Goal: Task Accomplishment & Management: Manage account settings

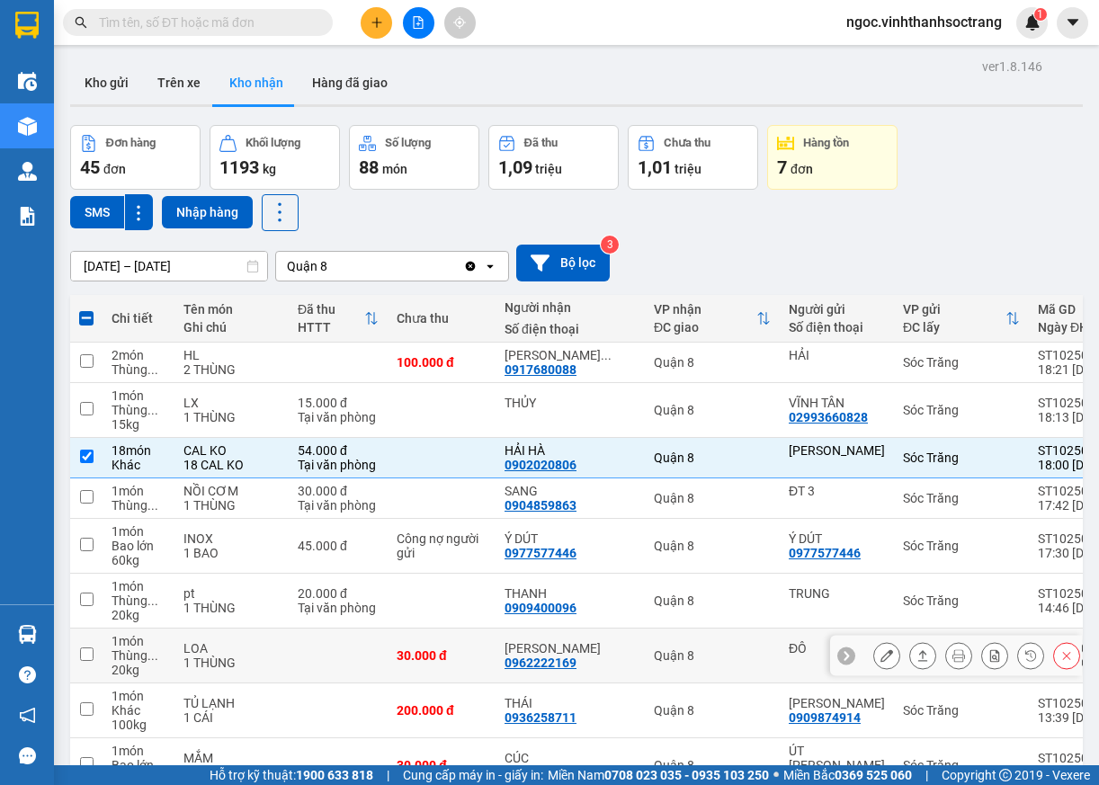
click at [453, 683] on td "30.000 đ" at bounding box center [442, 656] width 108 height 55
click at [556, 784] on section "Kết quả [PERSON_NAME] ( 0 ) Bộ lọc No Data [PERSON_NAME].vinhthanhsoctrang 1 Đi…" at bounding box center [549, 392] width 1099 height 785
click at [857, 784] on div "Hỗ trợ kỹ thuật: 1900 633 818 | Cung cấp máy in - giấy in: [GEOGRAPHIC_DATA] 07…" at bounding box center [545, 775] width 1090 height 20
click at [1041, 784] on div "Hỗ trợ kỹ thuật: 1900 633 818 | Cung cấp máy in - giấy in: [GEOGRAPHIC_DATA] 07…" at bounding box center [545, 775] width 1090 height 20
checkbox input "true"
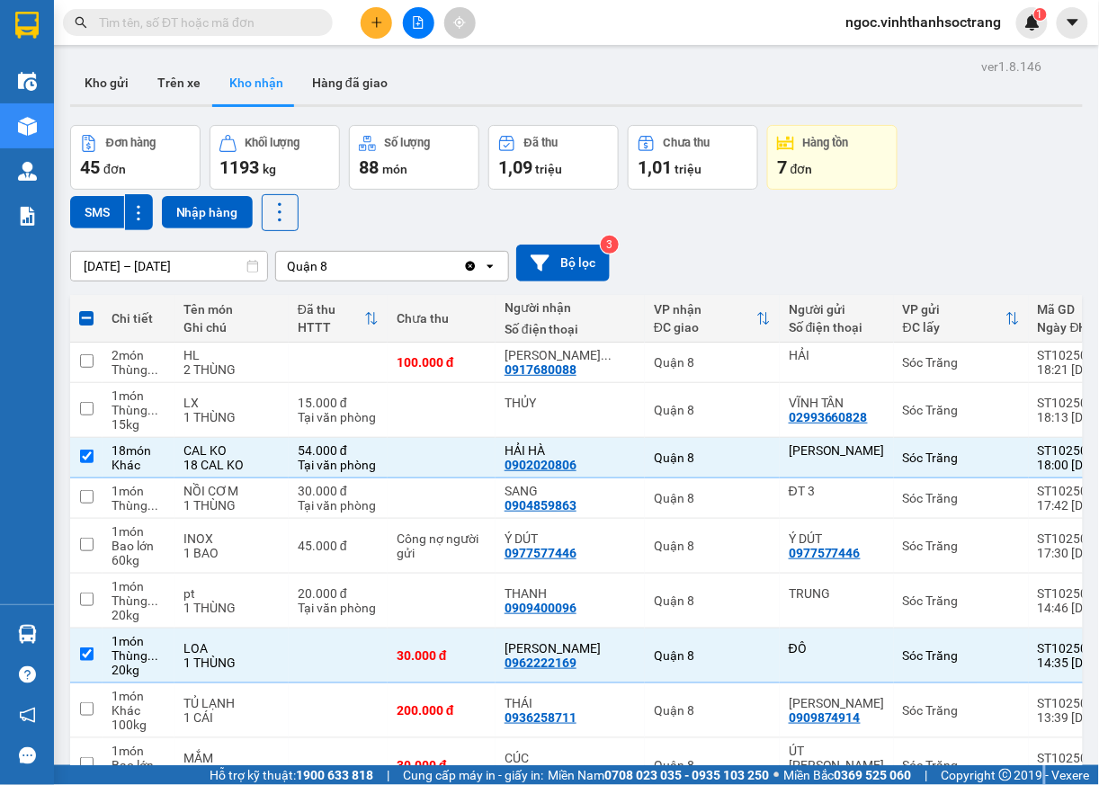
click at [86, 317] on span at bounding box center [86, 318] width 14 height 14
click at [86, 309] on input "checkbox" at bounding box center [86, 309] width 0 height 0
checkbox input "true"
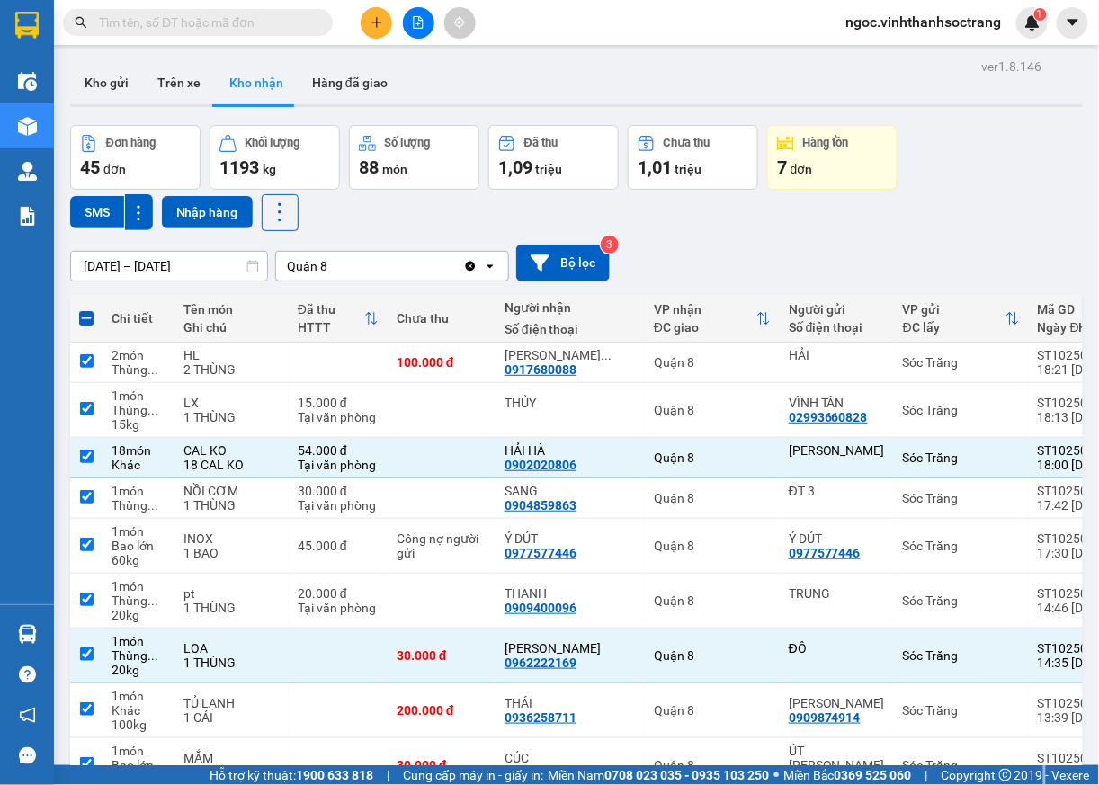
checkbox input "true"
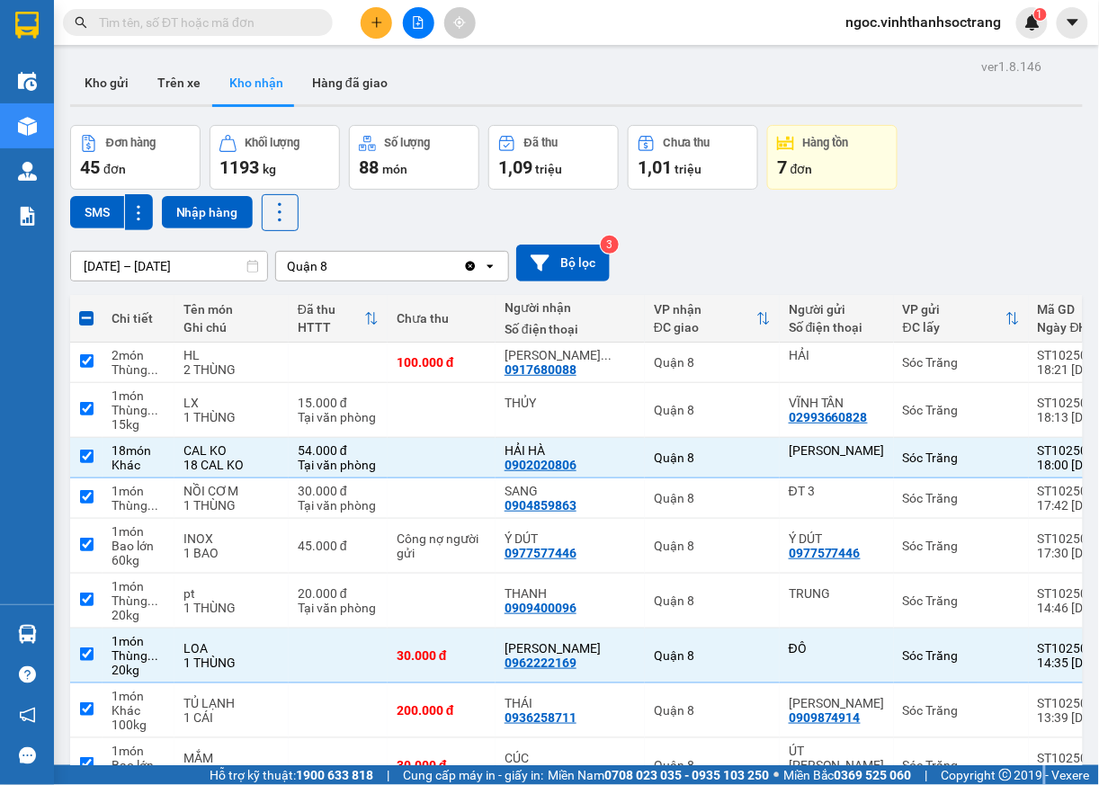
checkbox input "true"
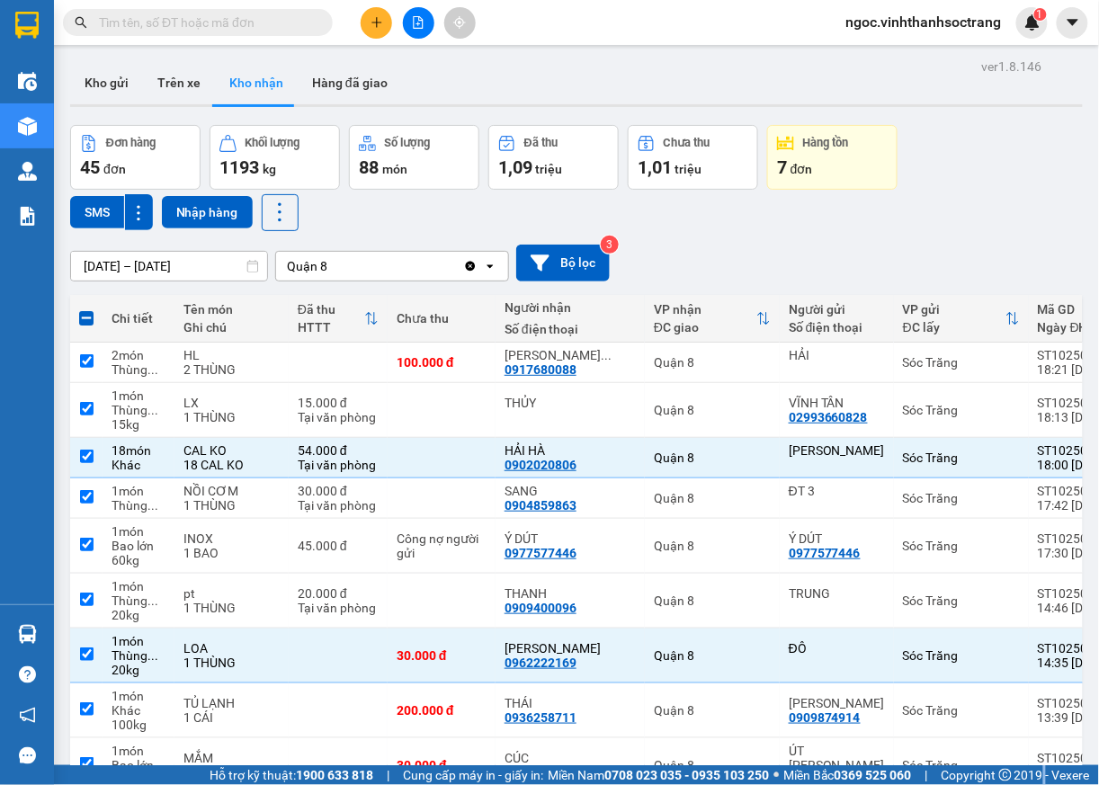
checkbox input "true"
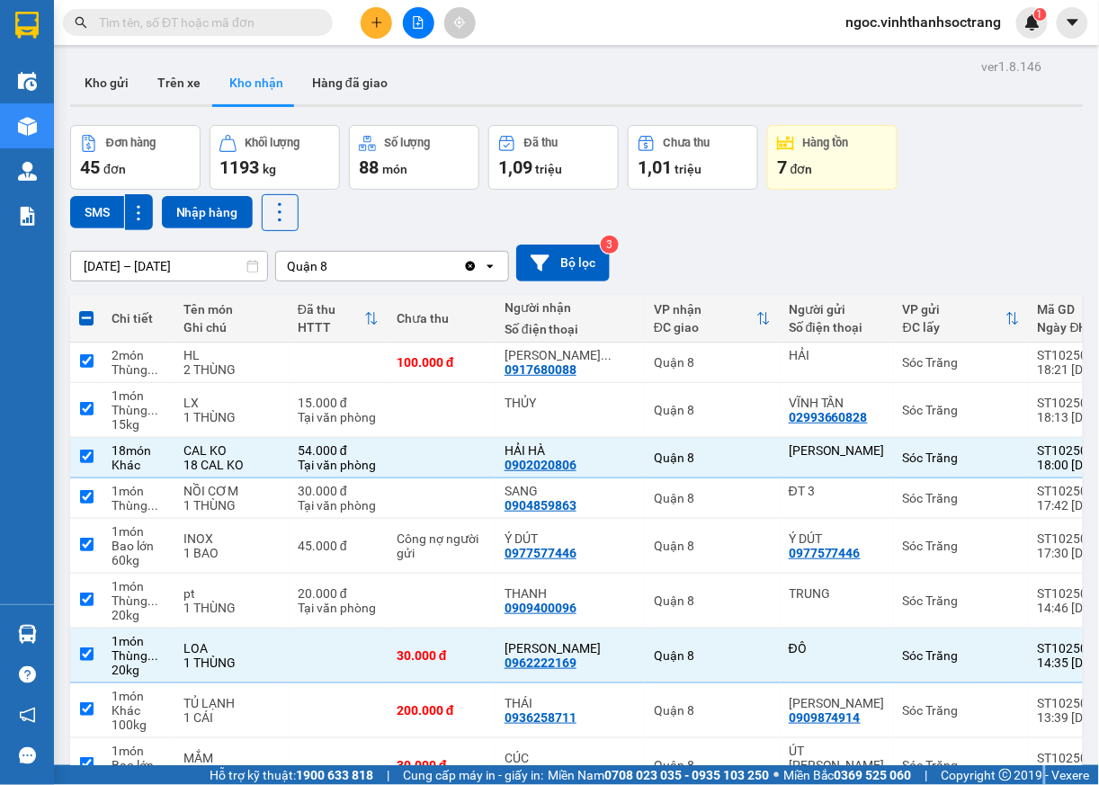
checkbox input "true"
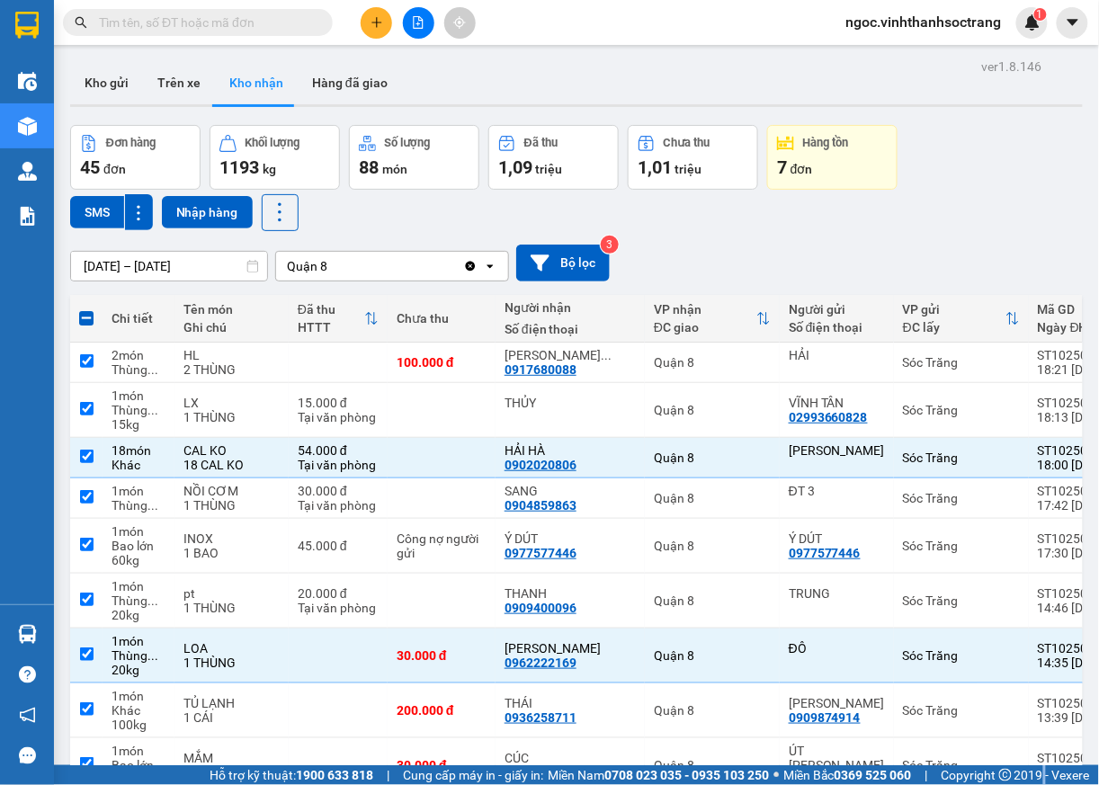
checkbox input "true"
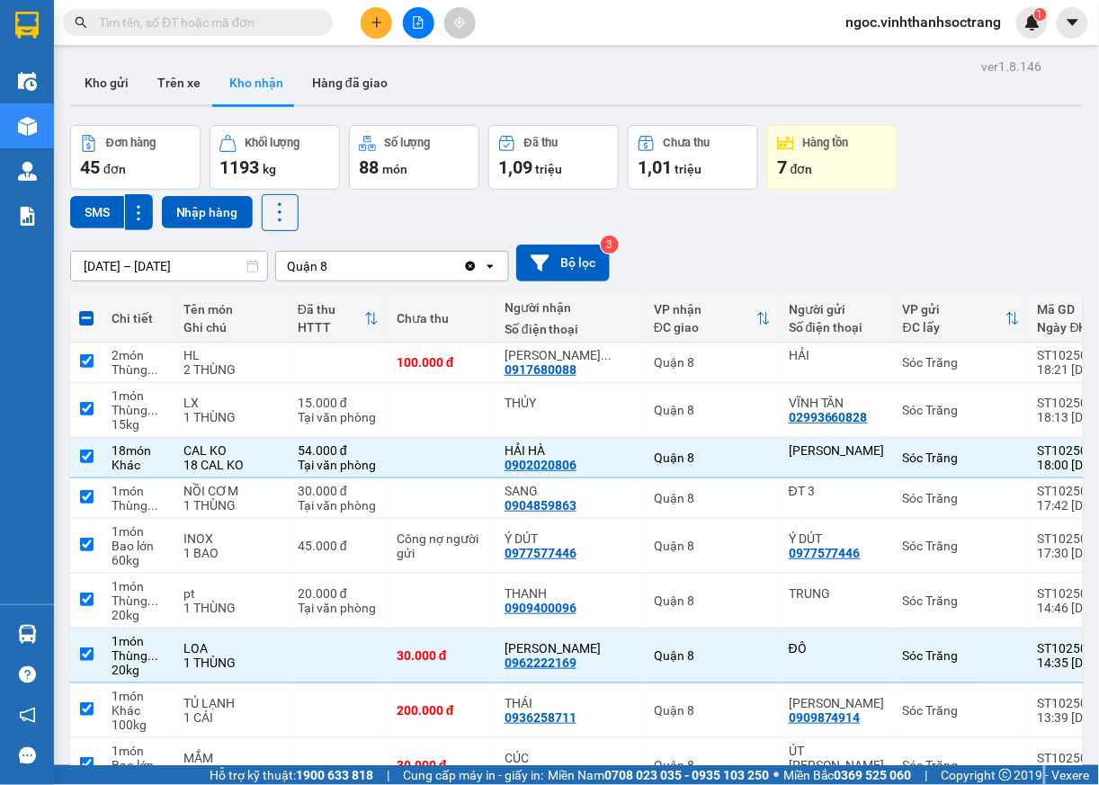
checkbox input "true"
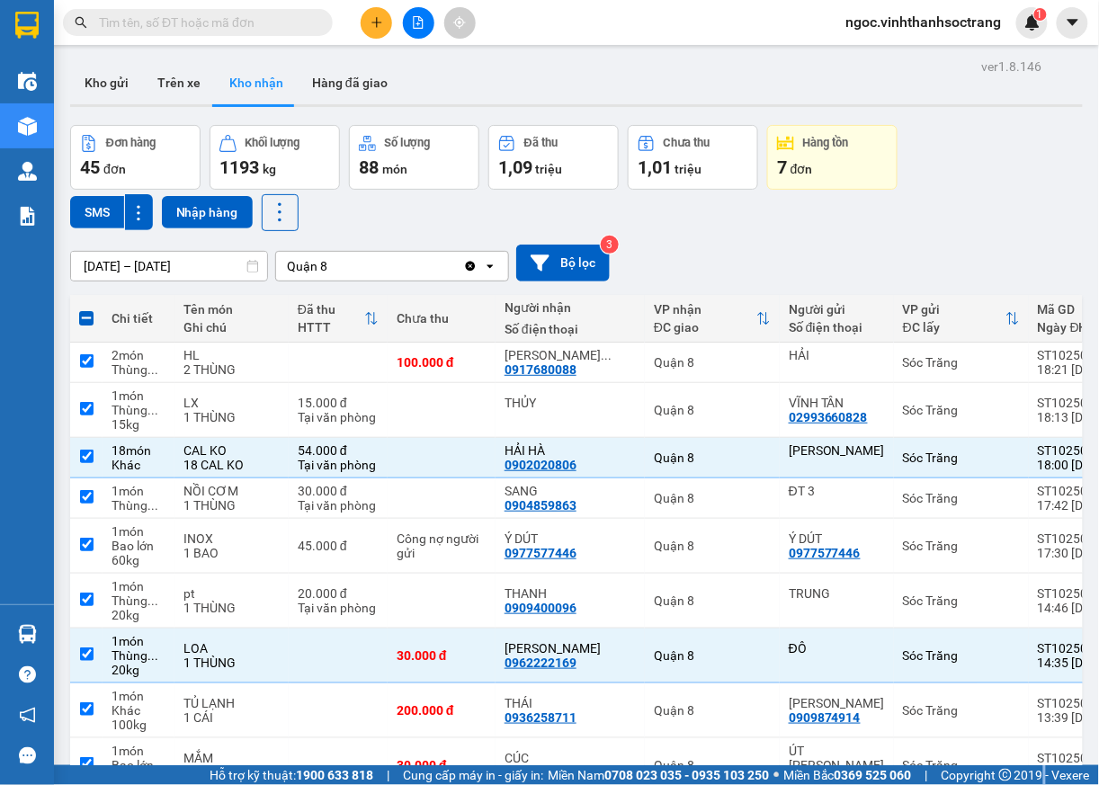
checkbox input "true"
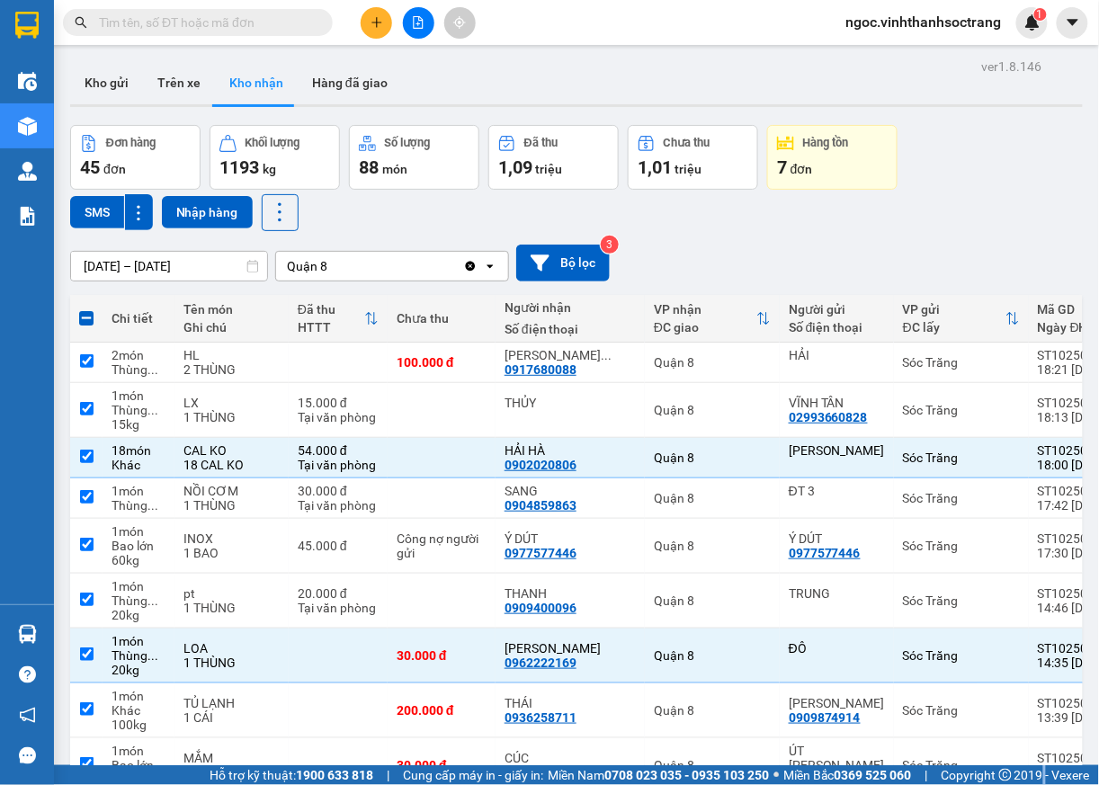
checkbox input "true"
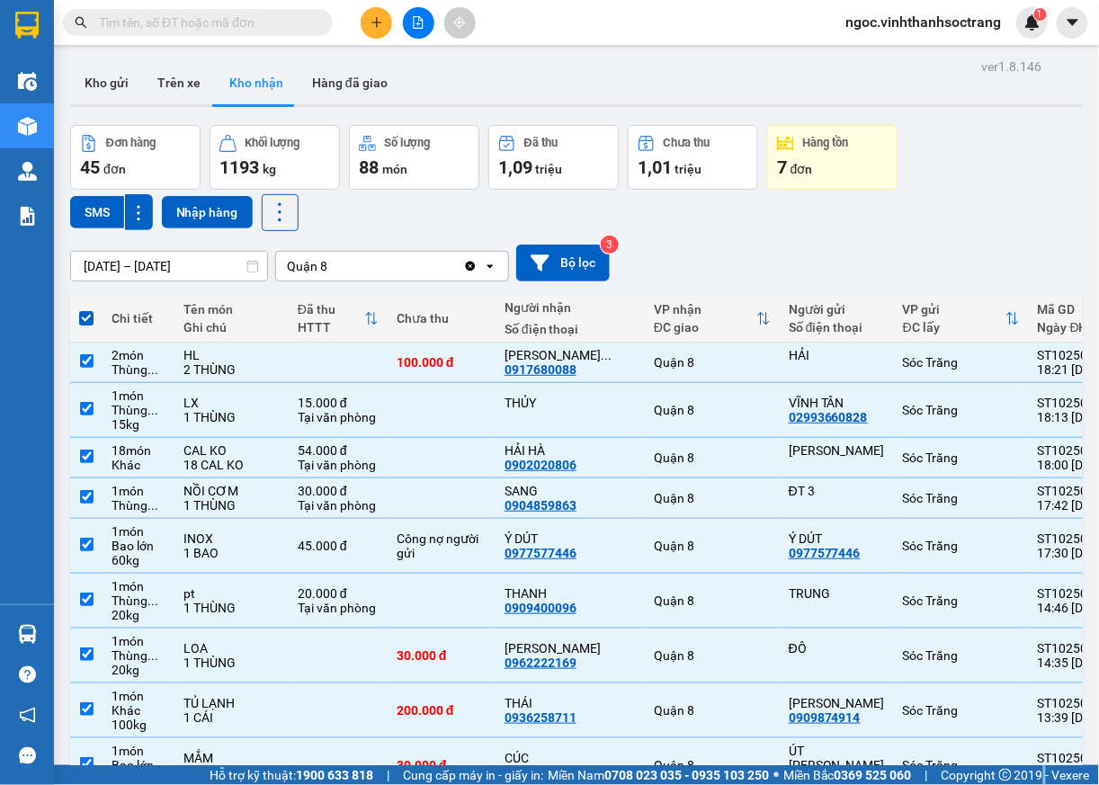
click at [90, 326] on span at bounding box center [86, 318] width 14 height 14
click at [86, 309] on input "checkbox" at bounding box center [86, 309] width 0 height 0
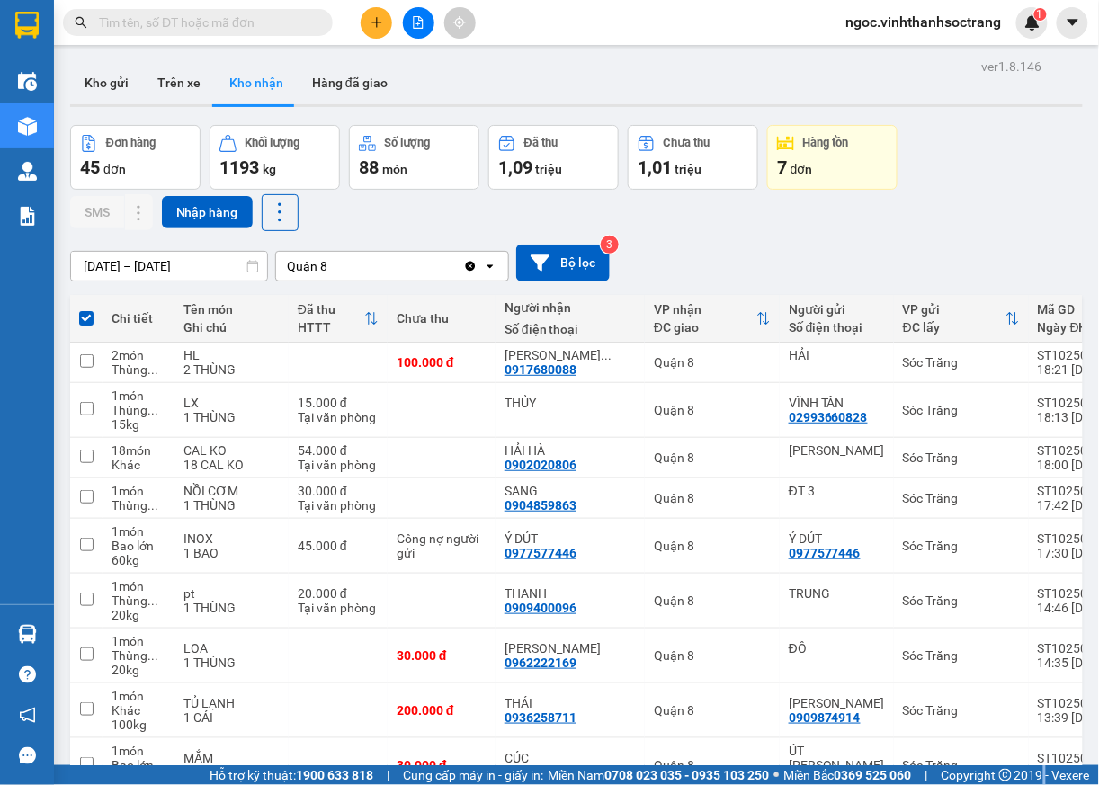
checkbox input "false"
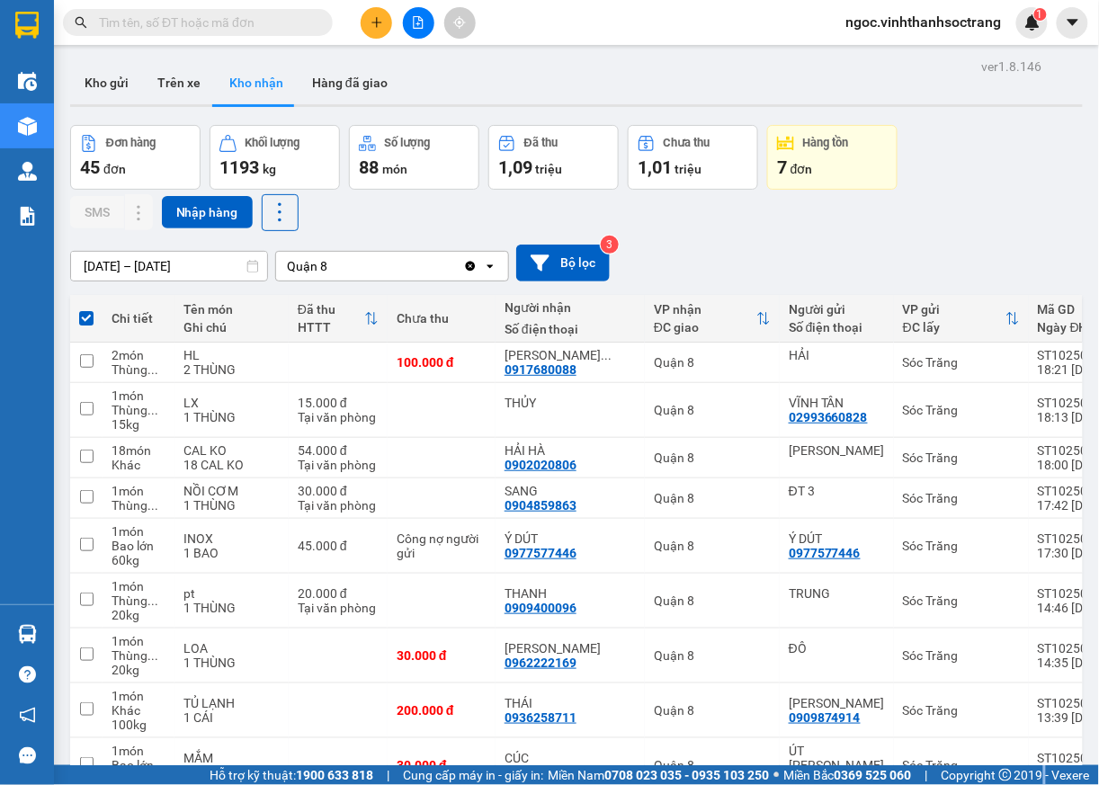
checkbox input "false"
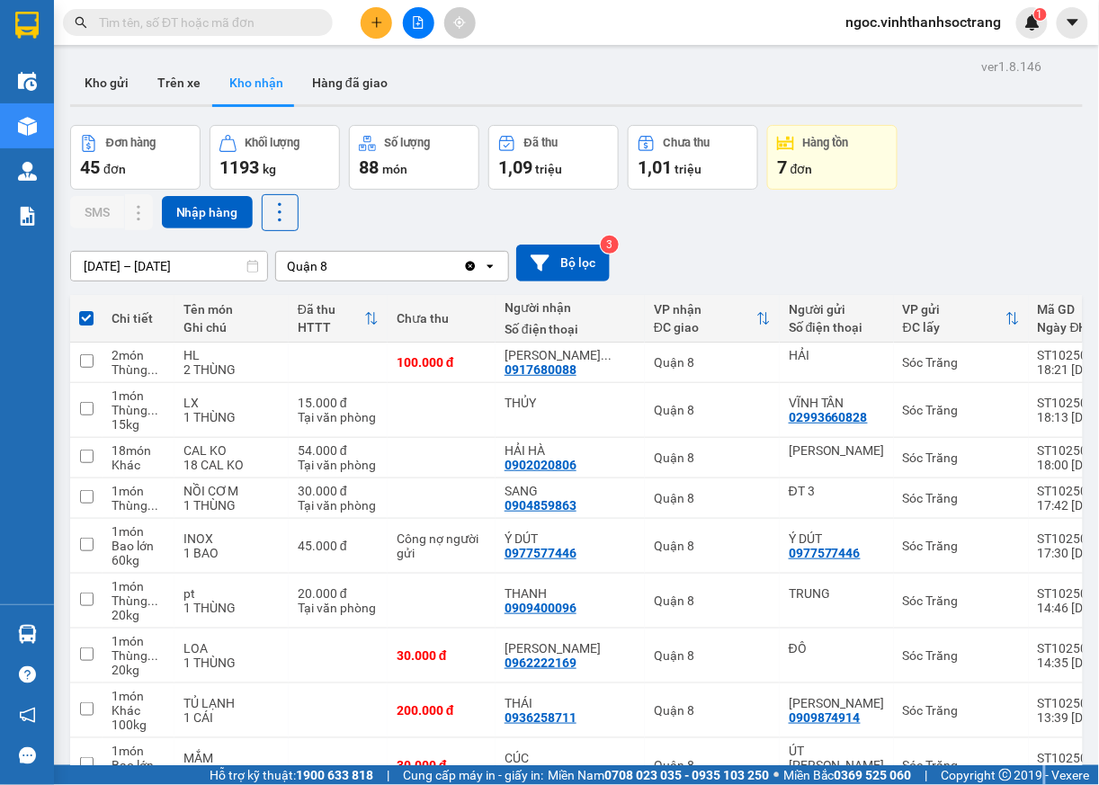
checkbox input "false"
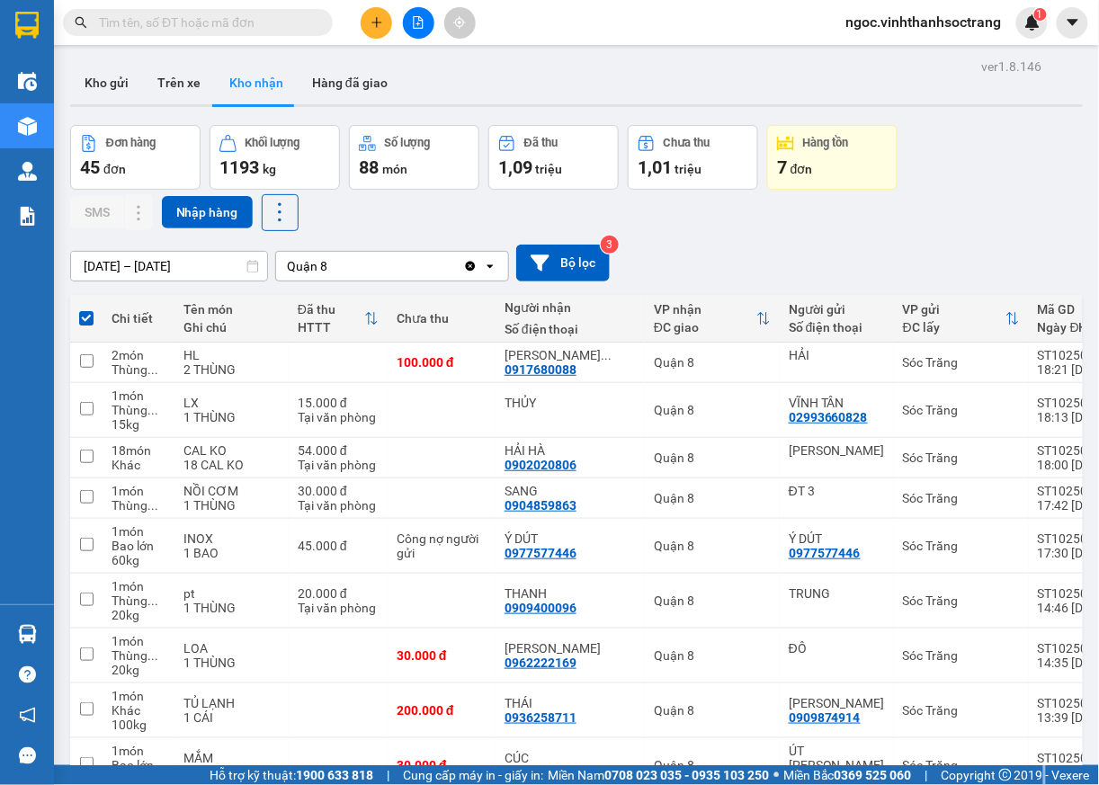
checkbox input "false"
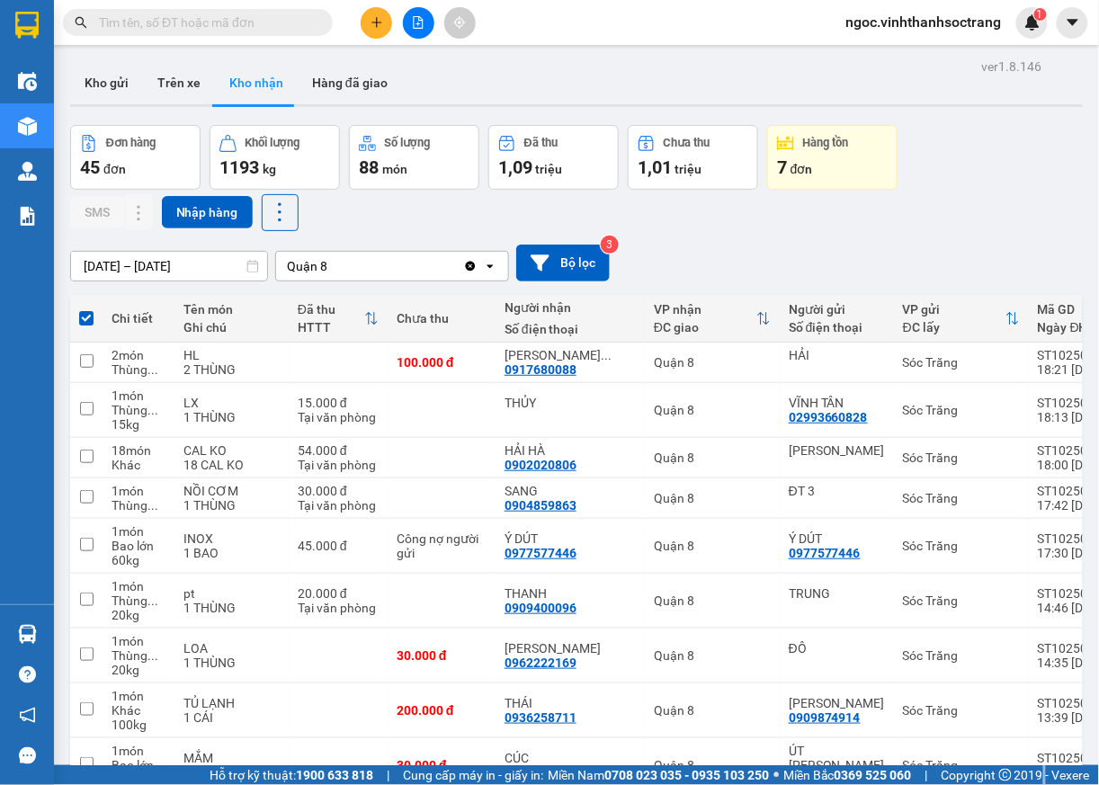
checkbox input "false"
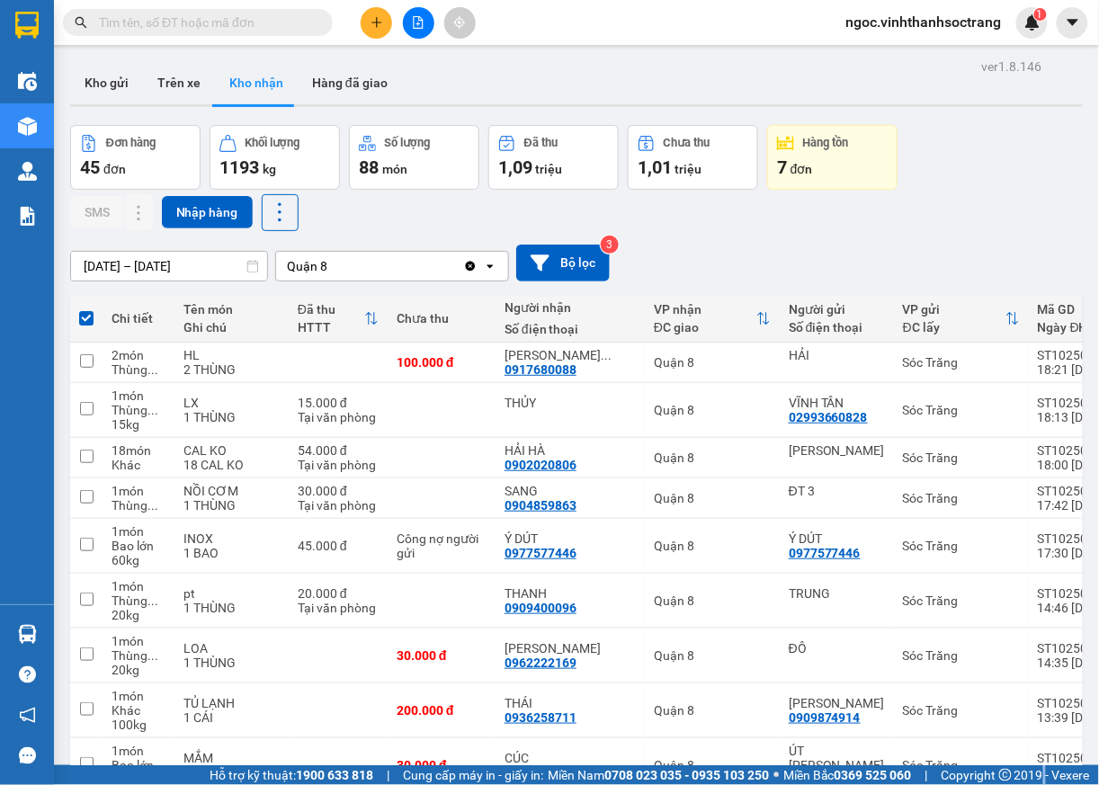
checkbox input "false"
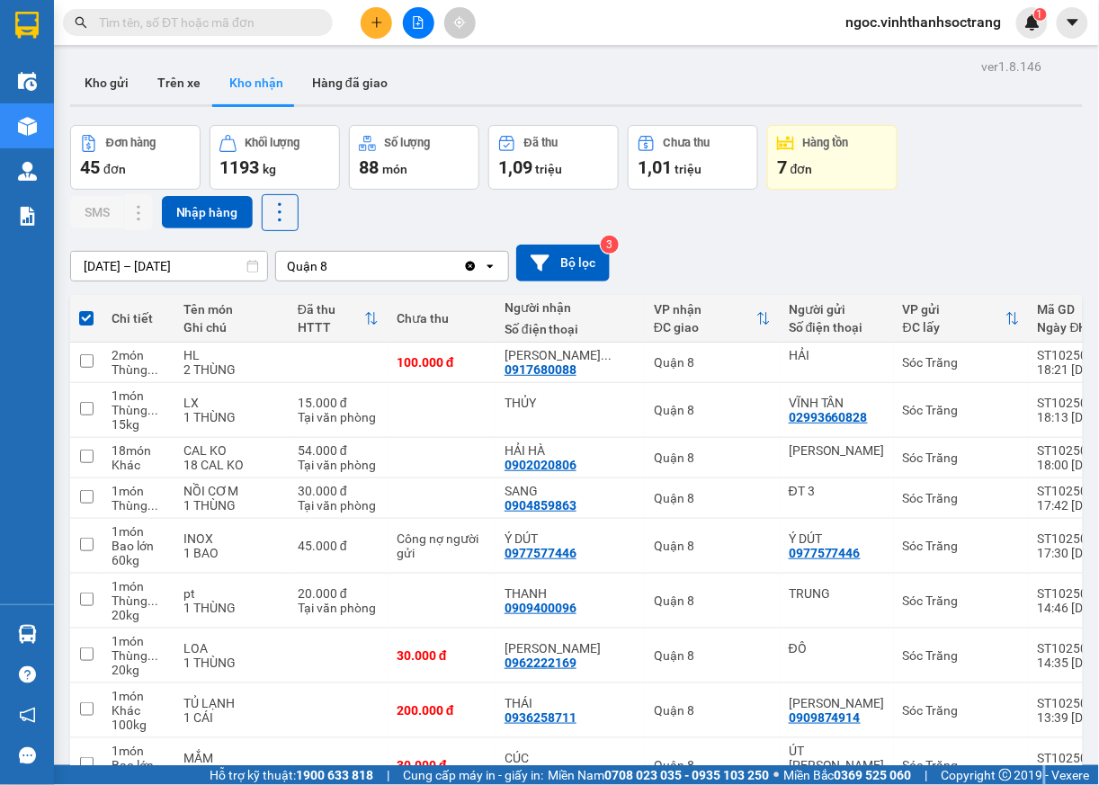
checkbox input "false"
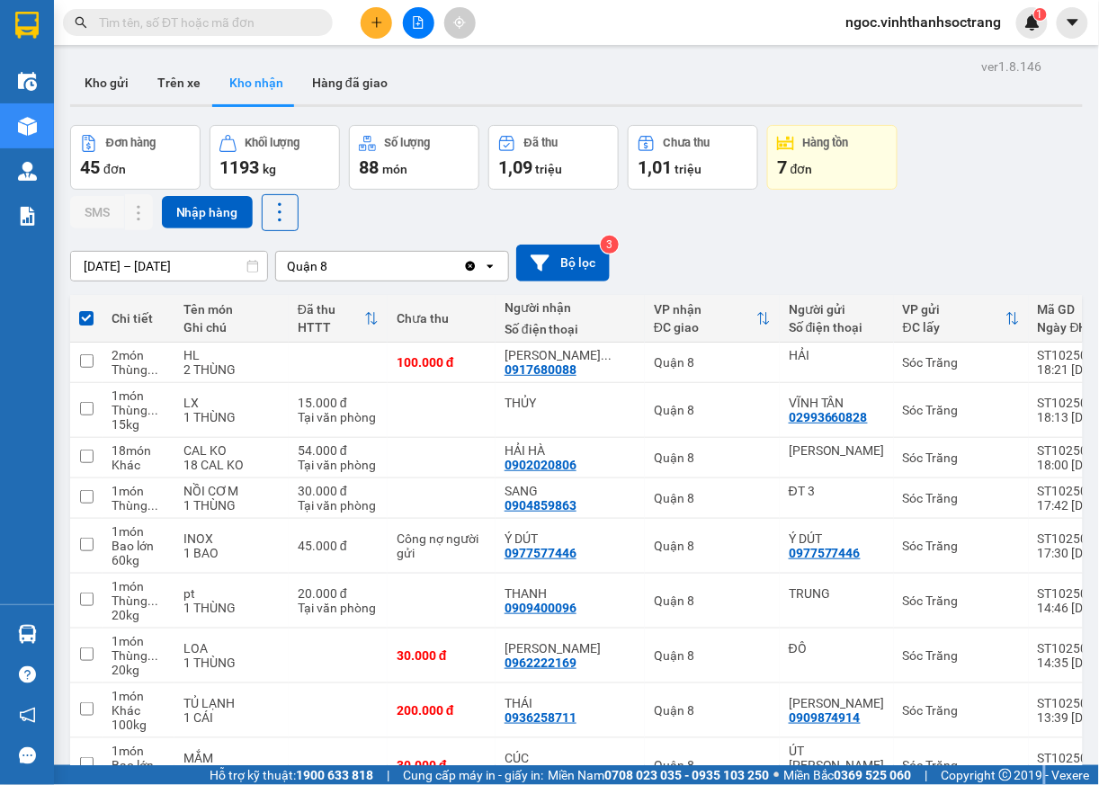
checkbox input "false"
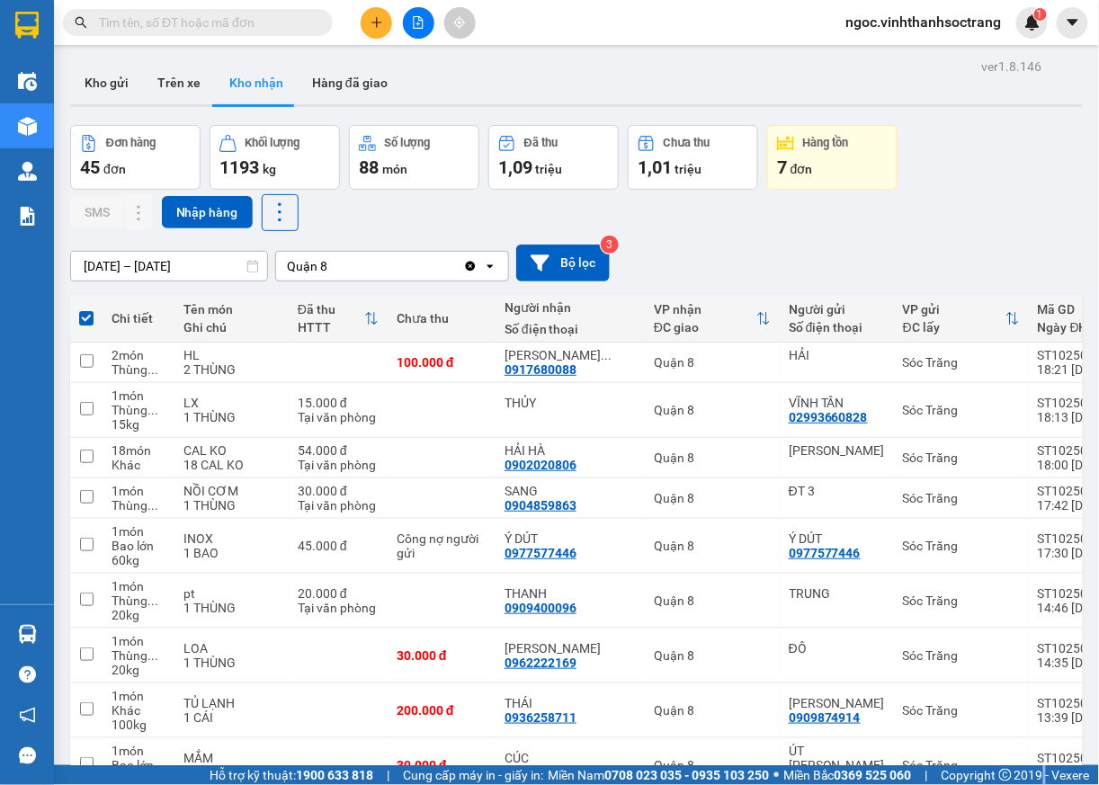
checkbox input "false"
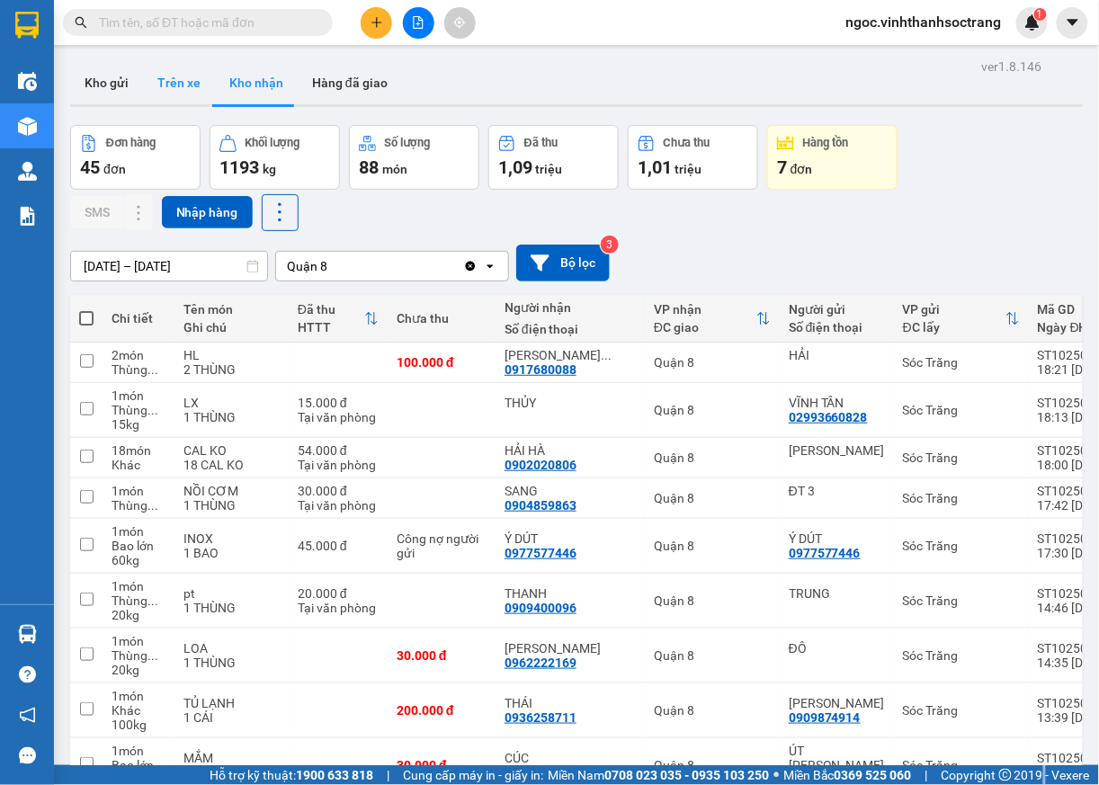
click at [188, 88] on button "Trên xe" at bounding box center [179, 82] width 72 height 43
type input "[DATE] – [DATE]"
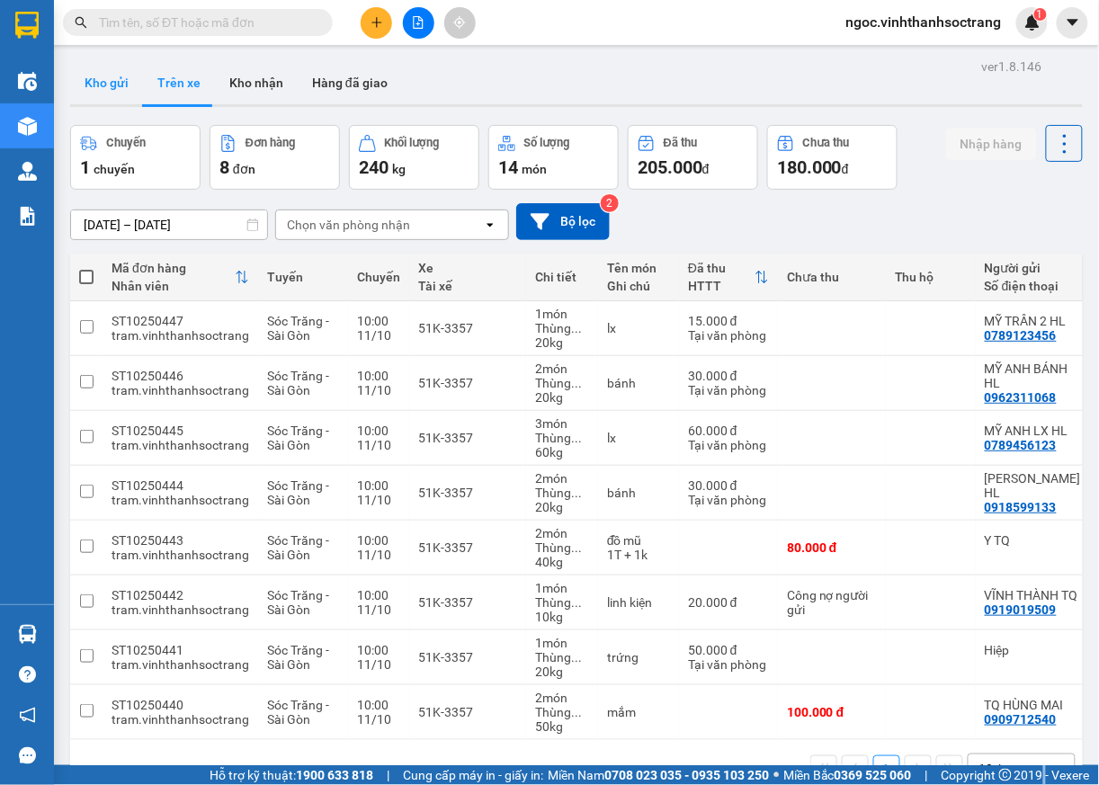
click at [117, 84] on button "Kho gửi" at bounding box center [106, 82] width 73 height 43
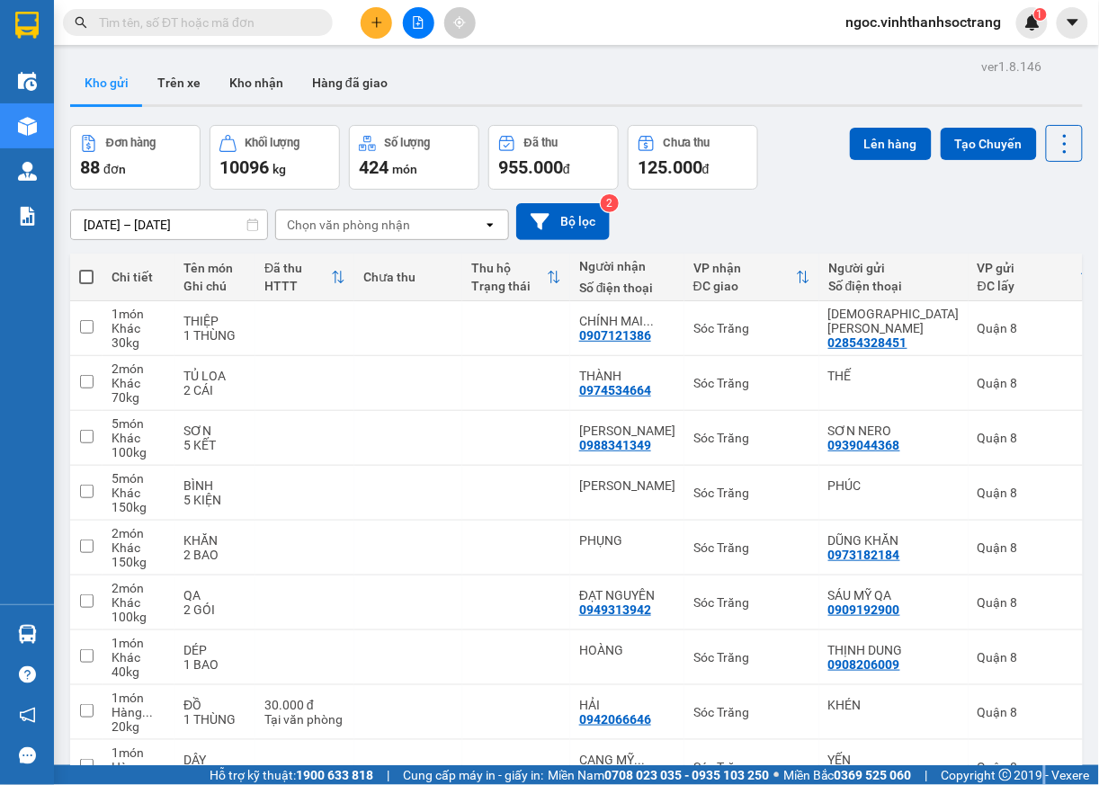
scroll to position [170, 0]
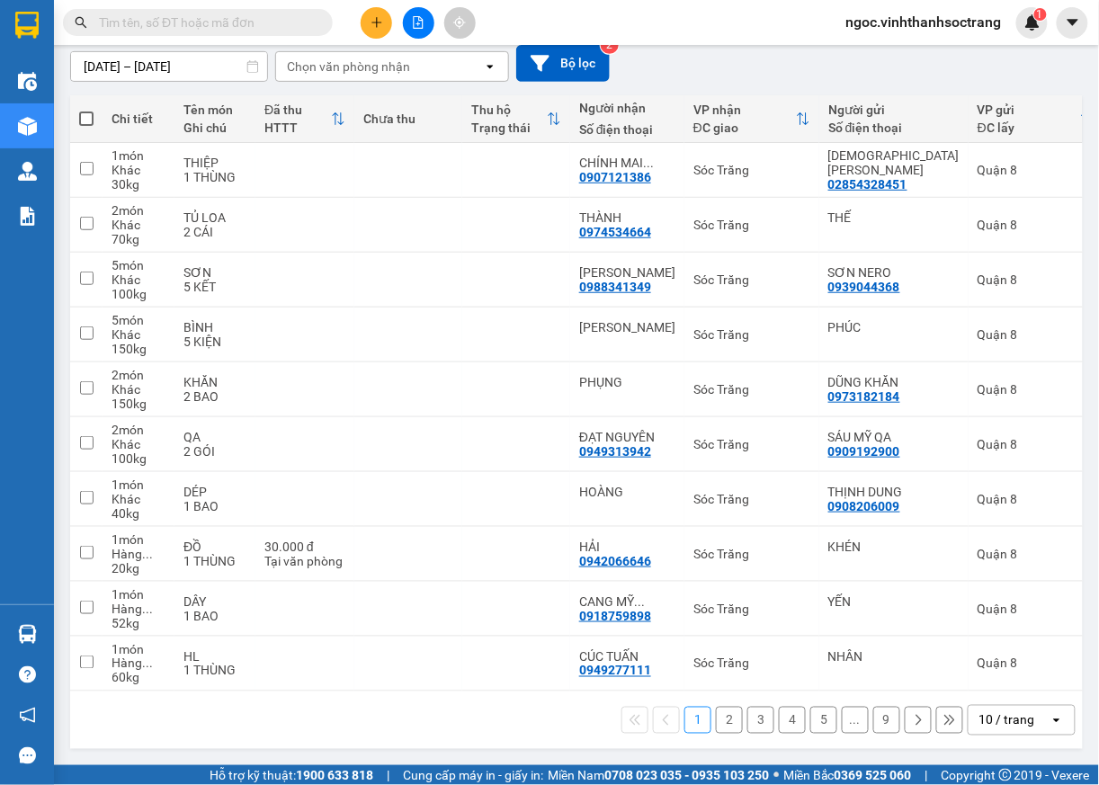
click at [1049, 721] on div "open" at bounding box center [1061, 720] width 25 height 29
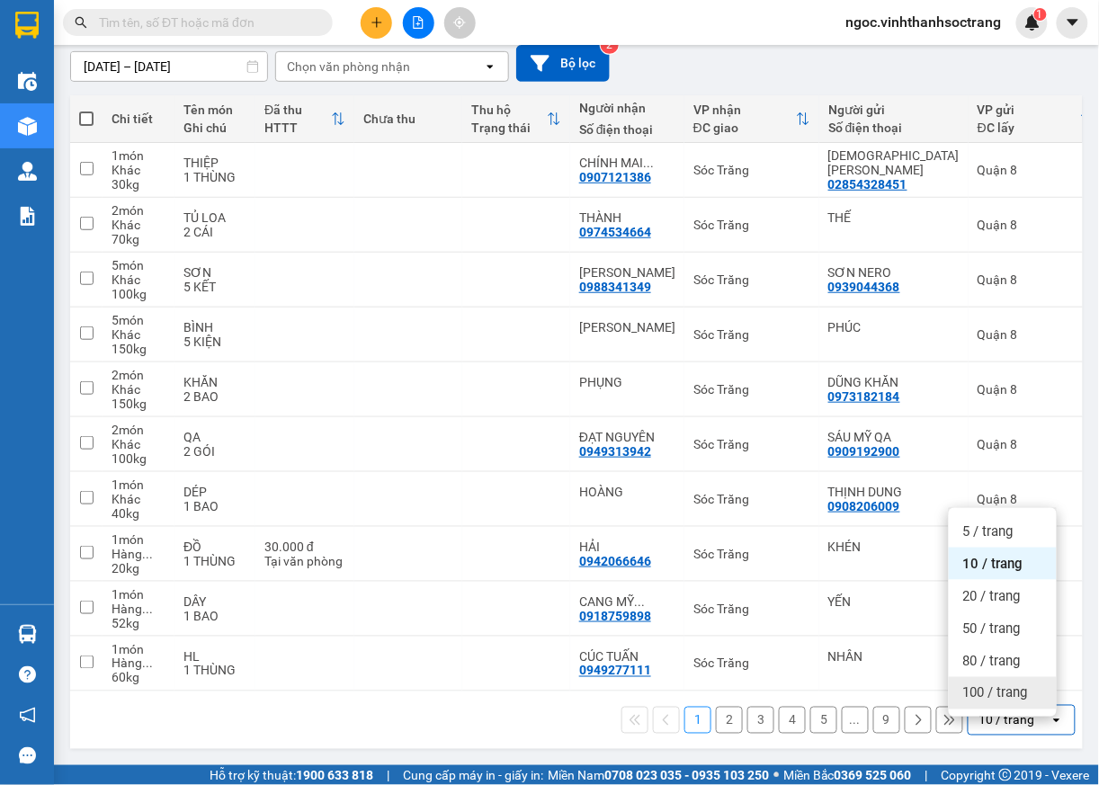
click at [1013, 688] on span "100 / trang" at bounding box center [995, 693] width 65 height 18
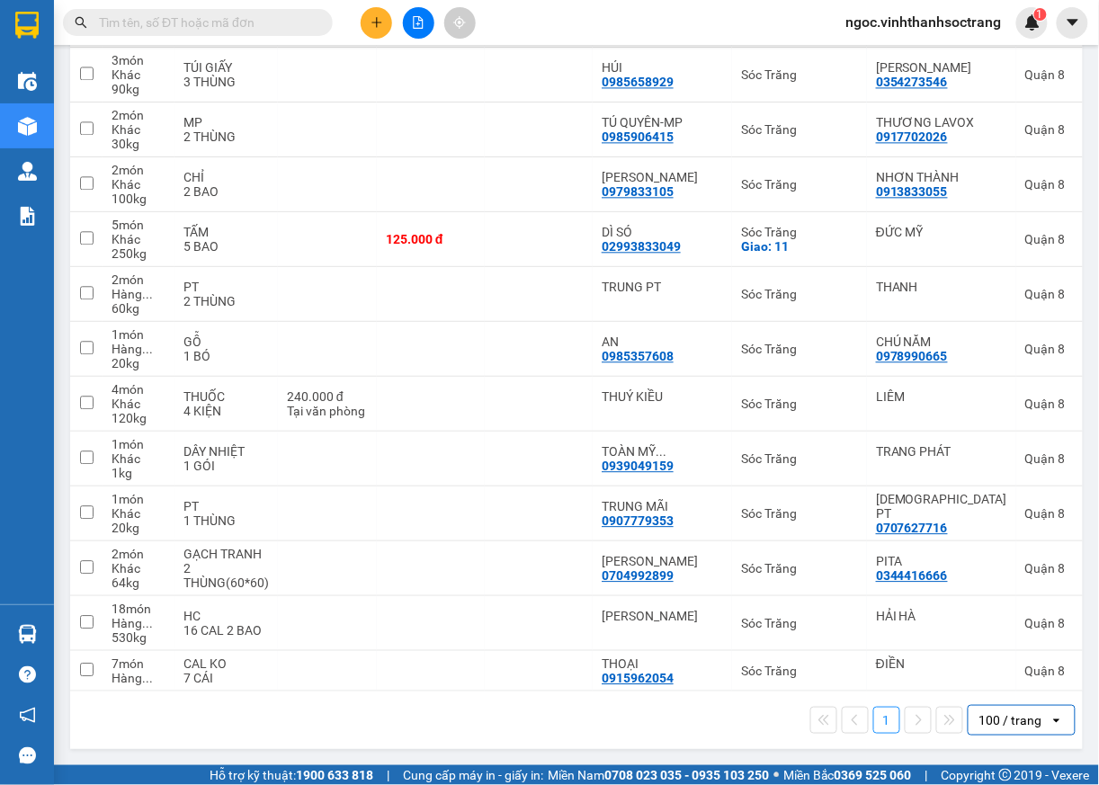
scroll to position [0, 0]
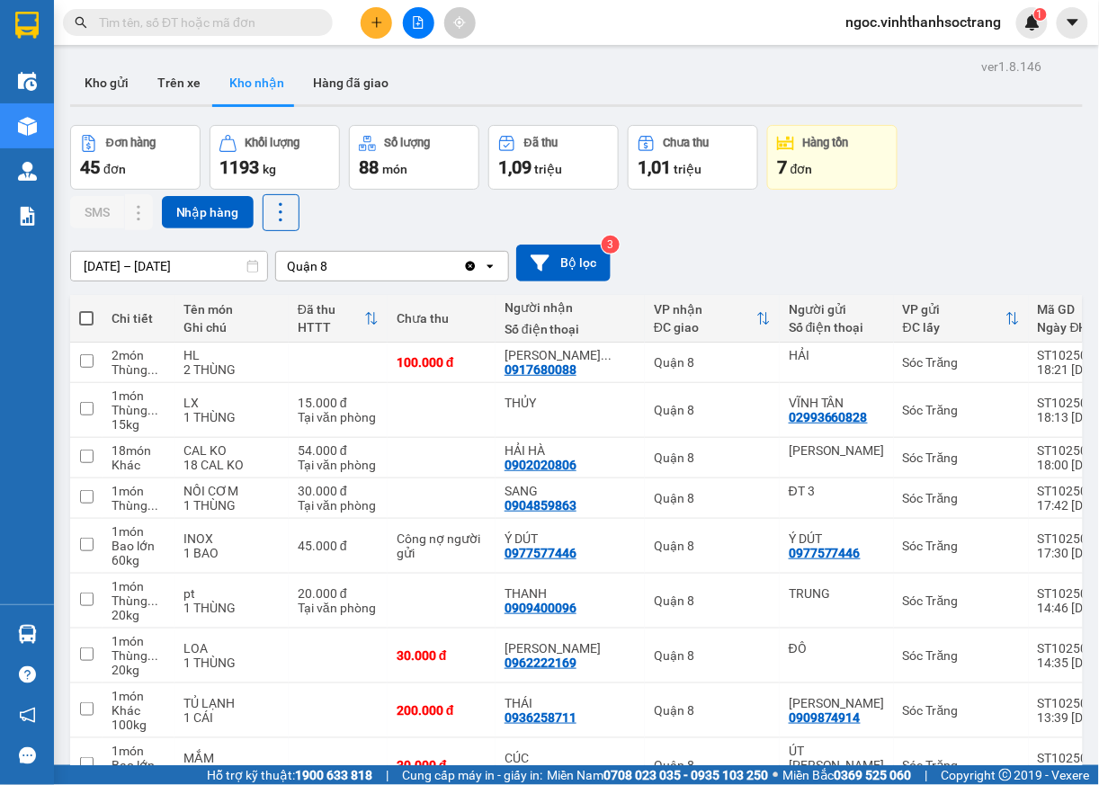
click at [717, 5] on div "Kết quả [PERSON_NAME] ( 0 ) Bộ lọc No Data [PERSON_NAME].vinhthanhsoctrang 1" at bounding box center [549, 22] width 1099 height 45
